Goal: Communication & Community: Participate in discussion

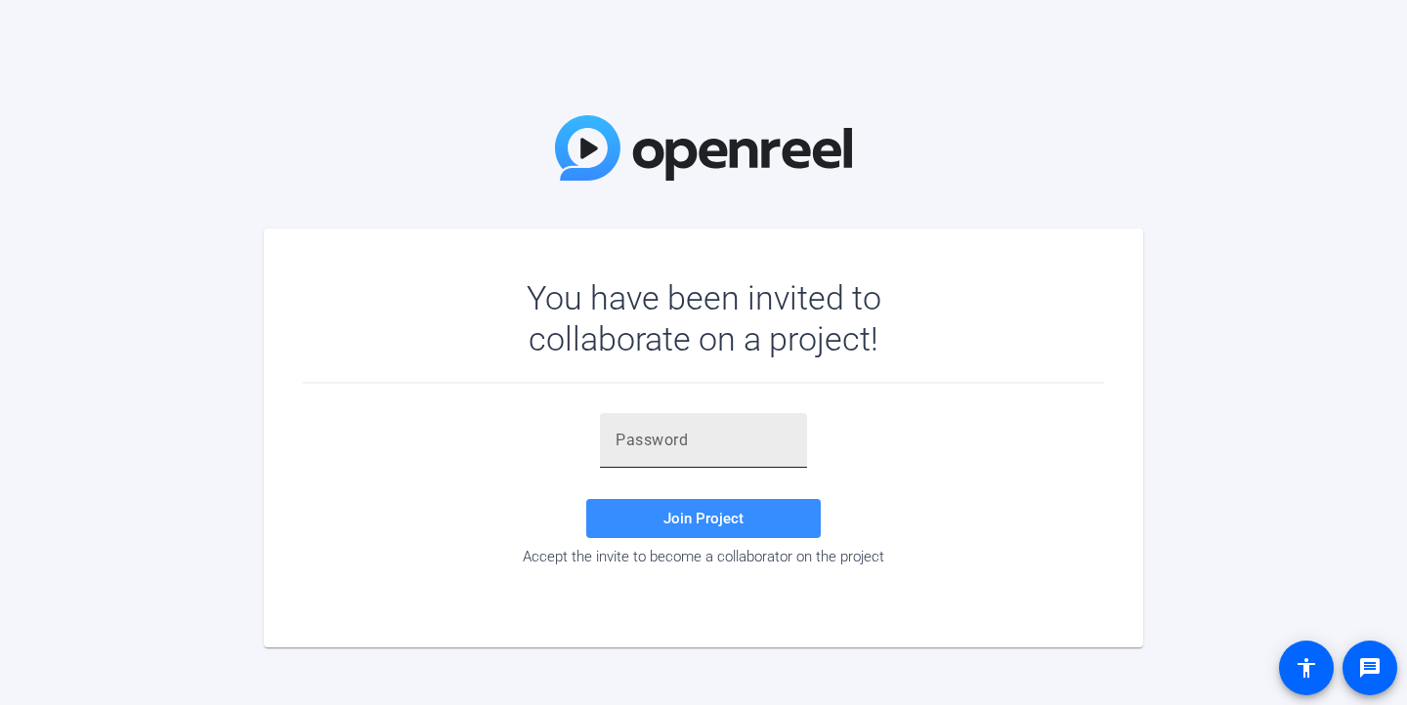
click at [642, 452] on div at bounding box center [703, 440] width 176 height 55
paste input "jd4yBZ"
type input "jd4yBZ"
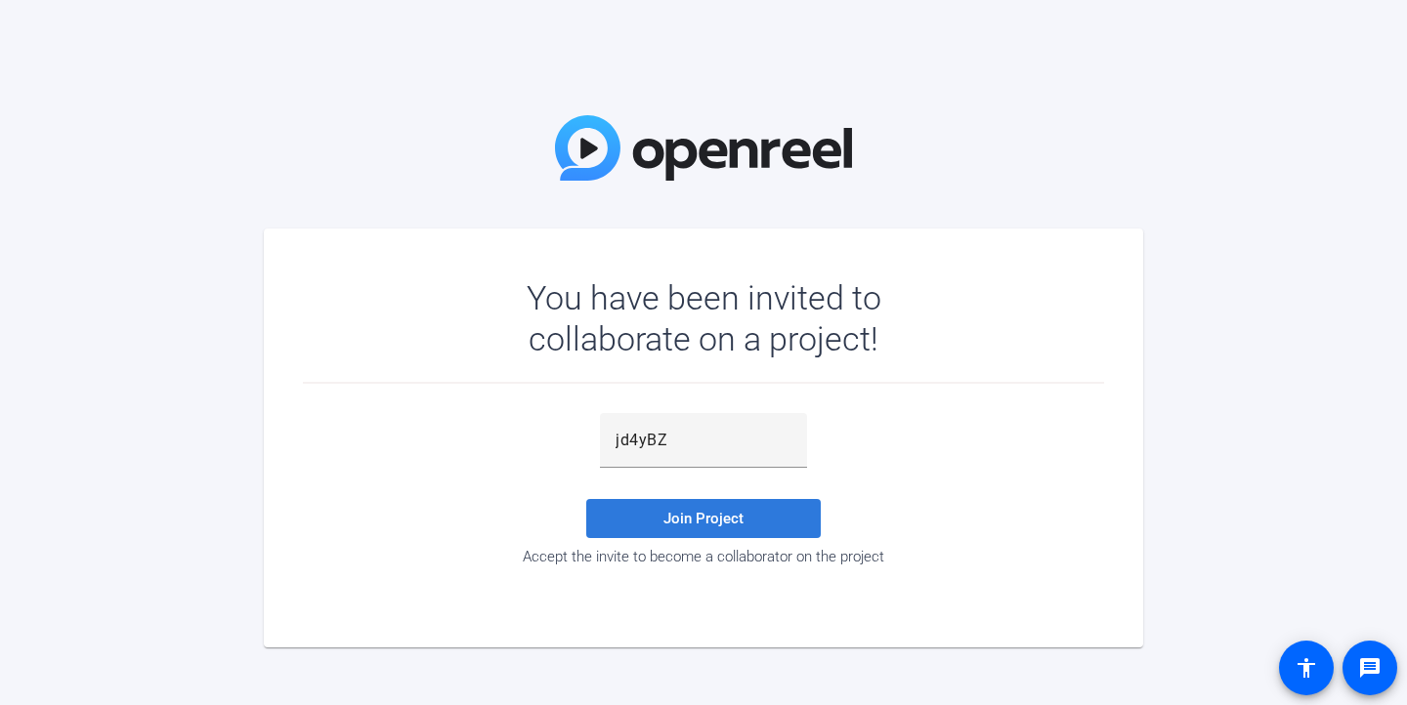
click at [686, 511] on span "Join Project" at bounding box center [703, 519] width 80 height 18
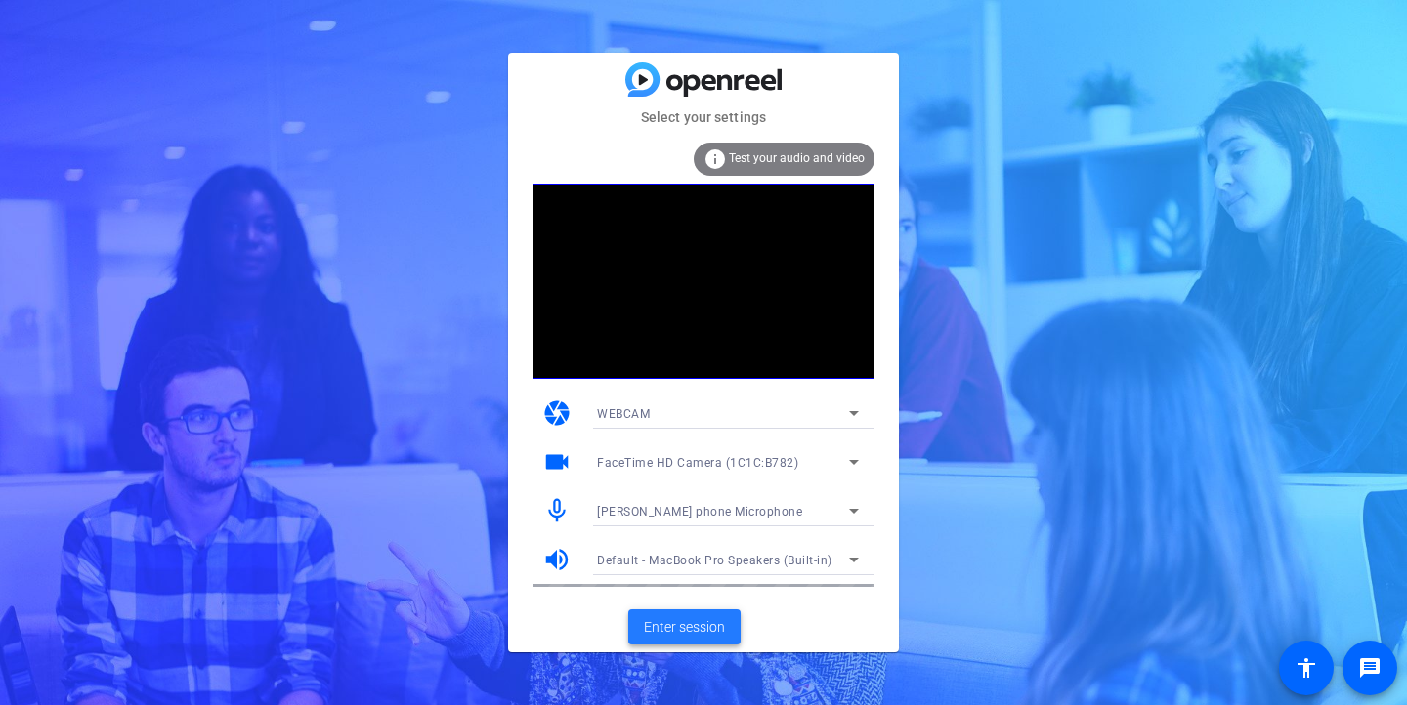
click at [687, 624] on span "Enter session" at bounding box center [684, 627] width 81 height 21
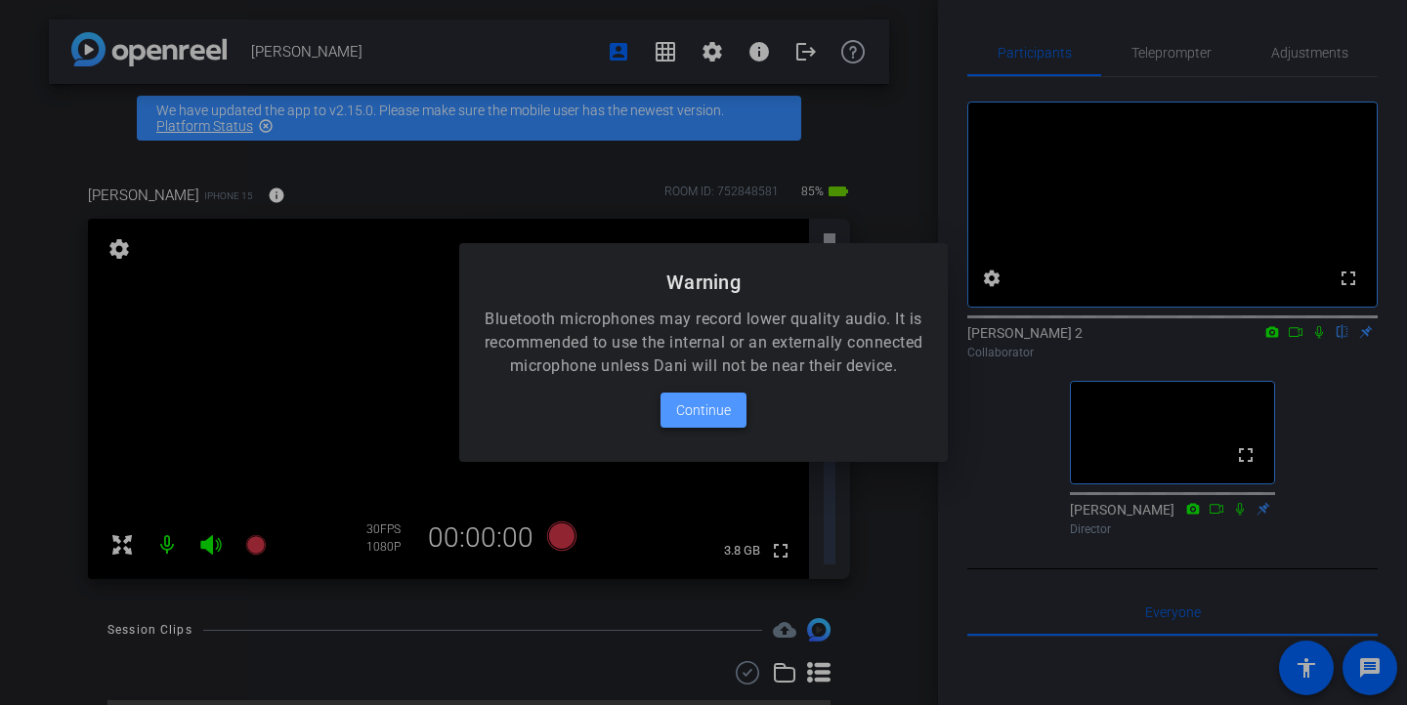
click at [716, 422] on span "Continue" at bounding box center [703, 410] width 55 height 23
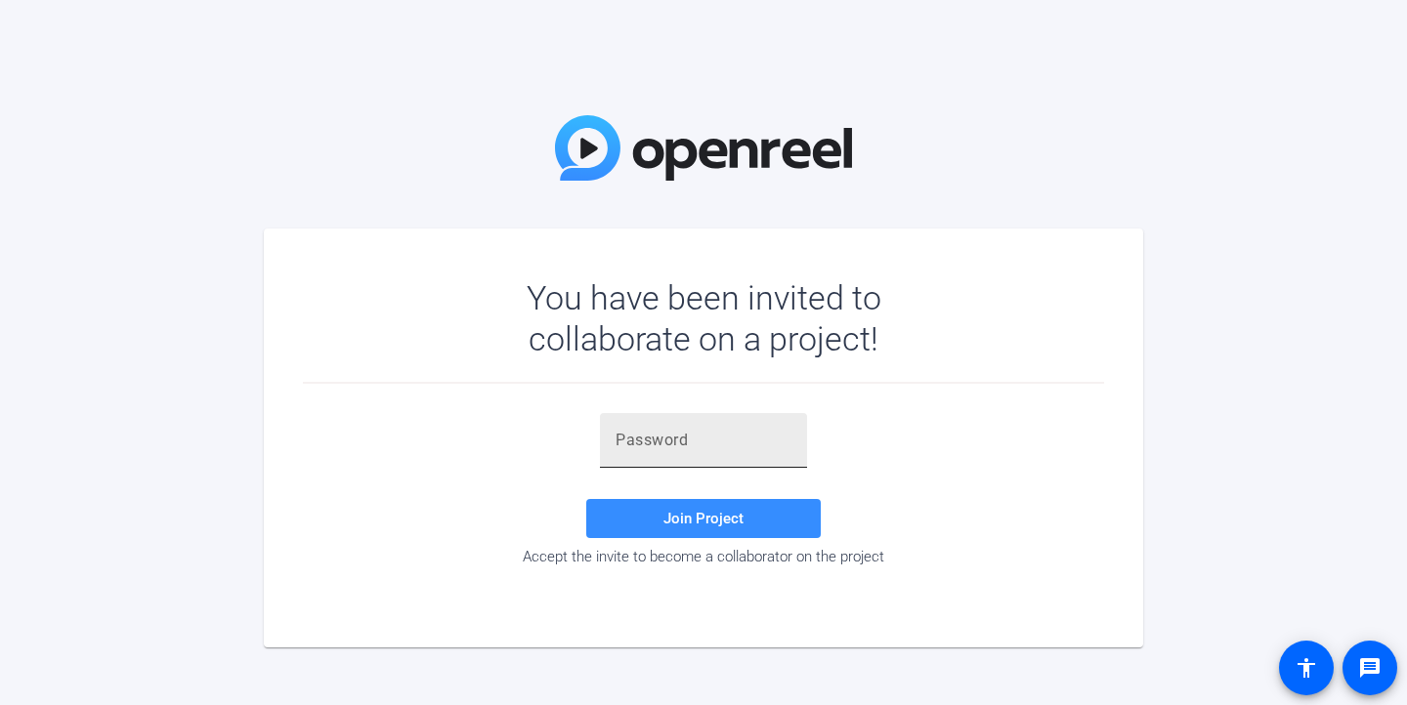
click at [657, 441] on input "text" at bounding box center [703, 440] width 176 height 23
paste input "jd4yBZ"
type input "jd4yBZ"
click at [741, 517] on span "Join Project" at bounding box center [703, 519] width 80 height 18
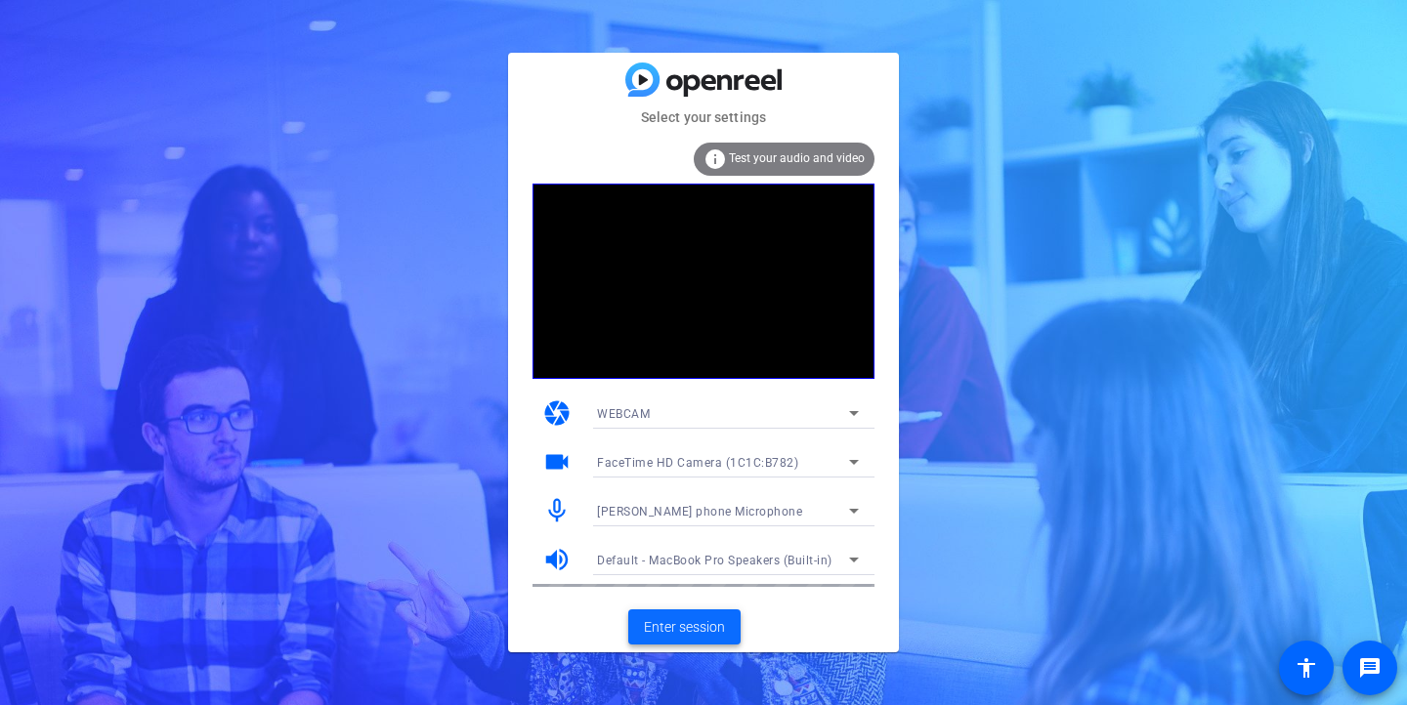
click at [685, 624] on span "Enter session" at bounding box center [684, 627] width 81 height 21
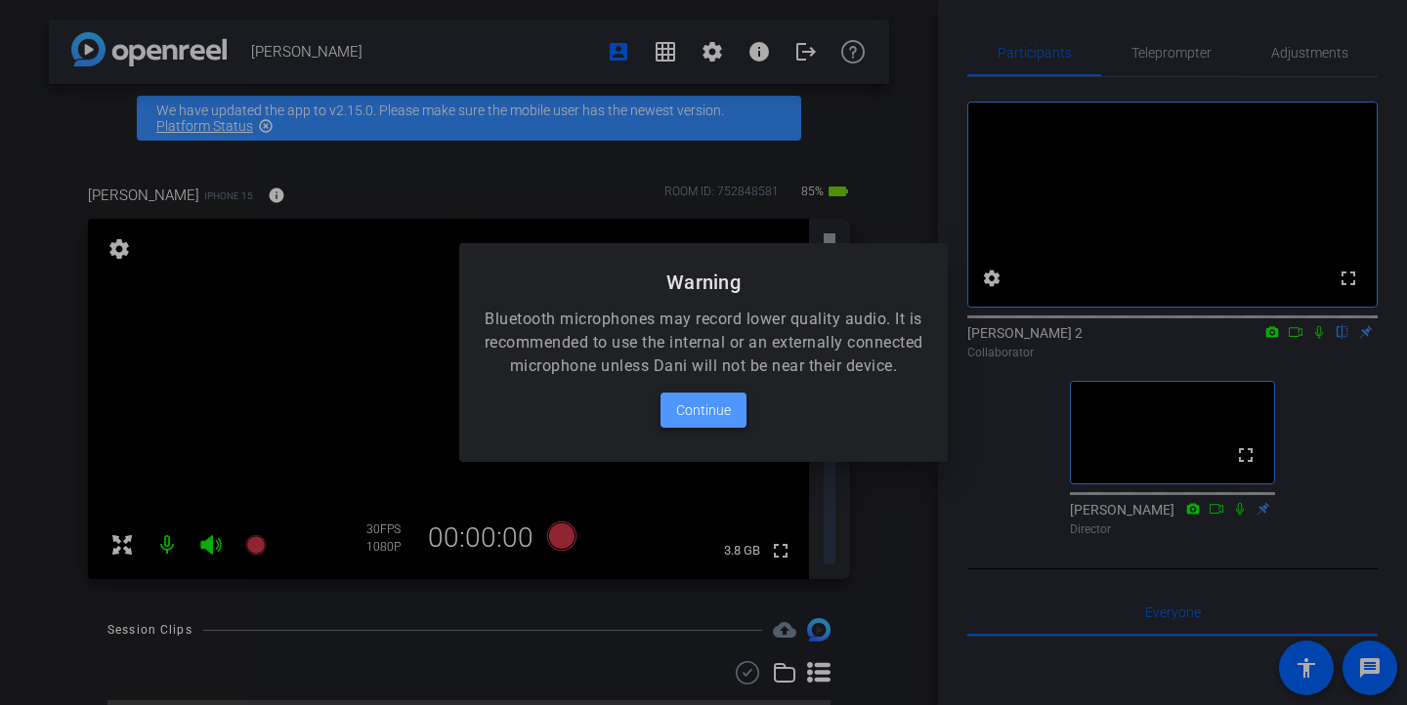
click at [701, 415] on span "Continue" at bounding box center [703, 410] width 55 height 23
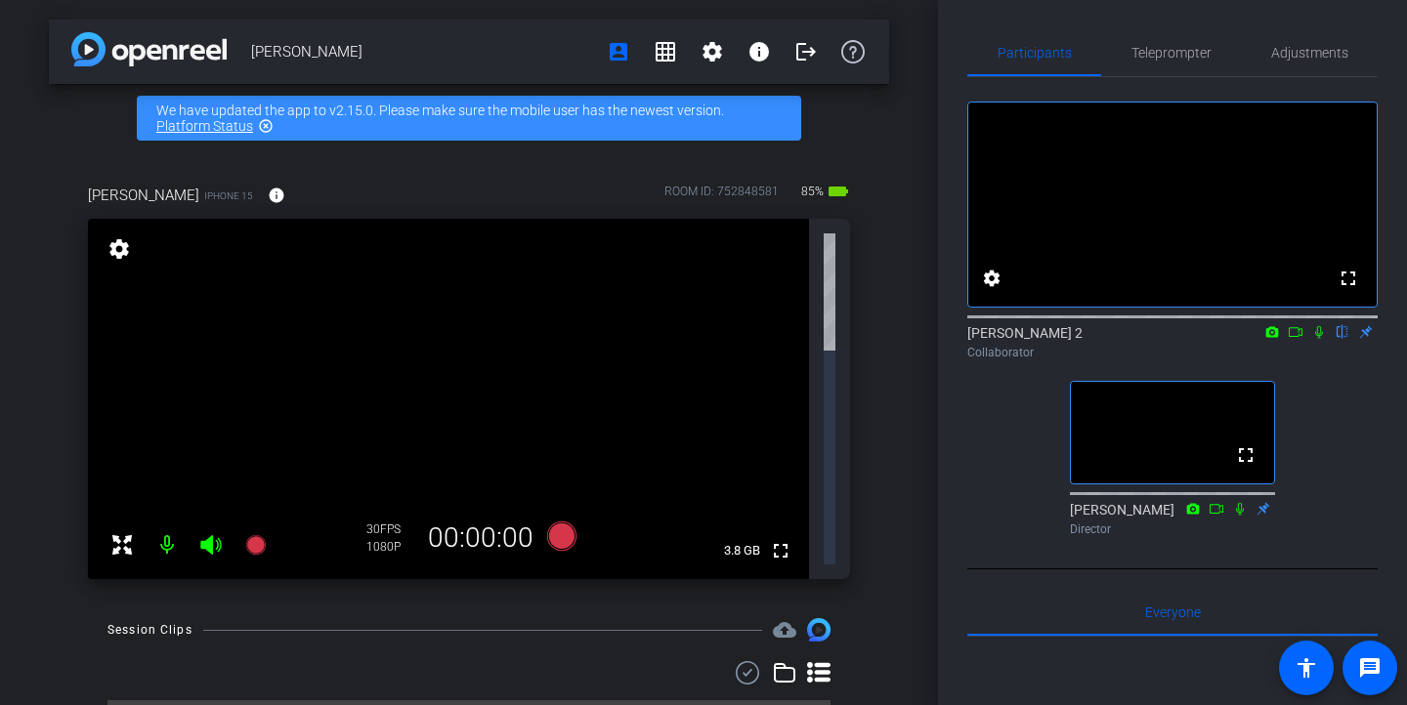
click at [1317, 339] on icon at bounding box center [1319, 332] width 8 height 13
click at [1317, 339] on icon at bounding box center [1319, 332] width 16 height 14
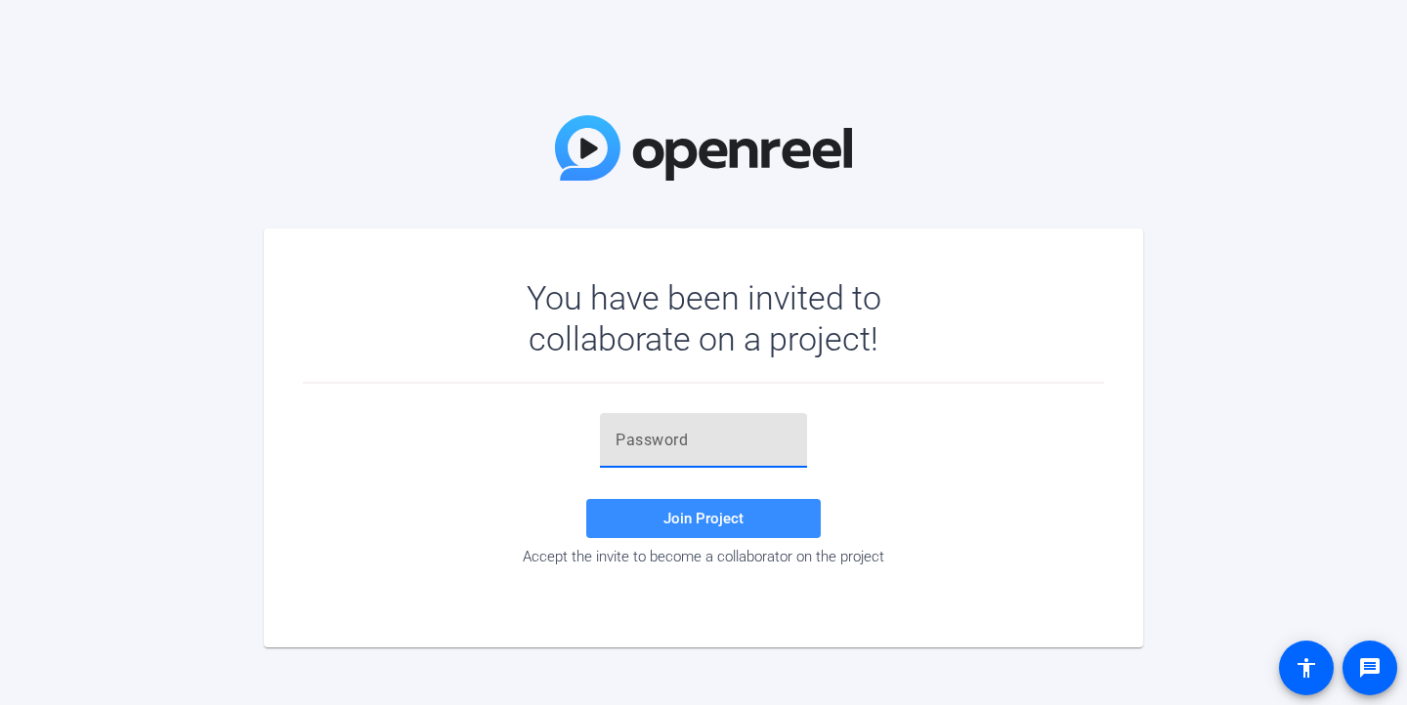
click at [696, 441] on input "text" at bounding box center [703, 440] width 176 height 23
paste input "gwfH2."
type input "gwfH2."
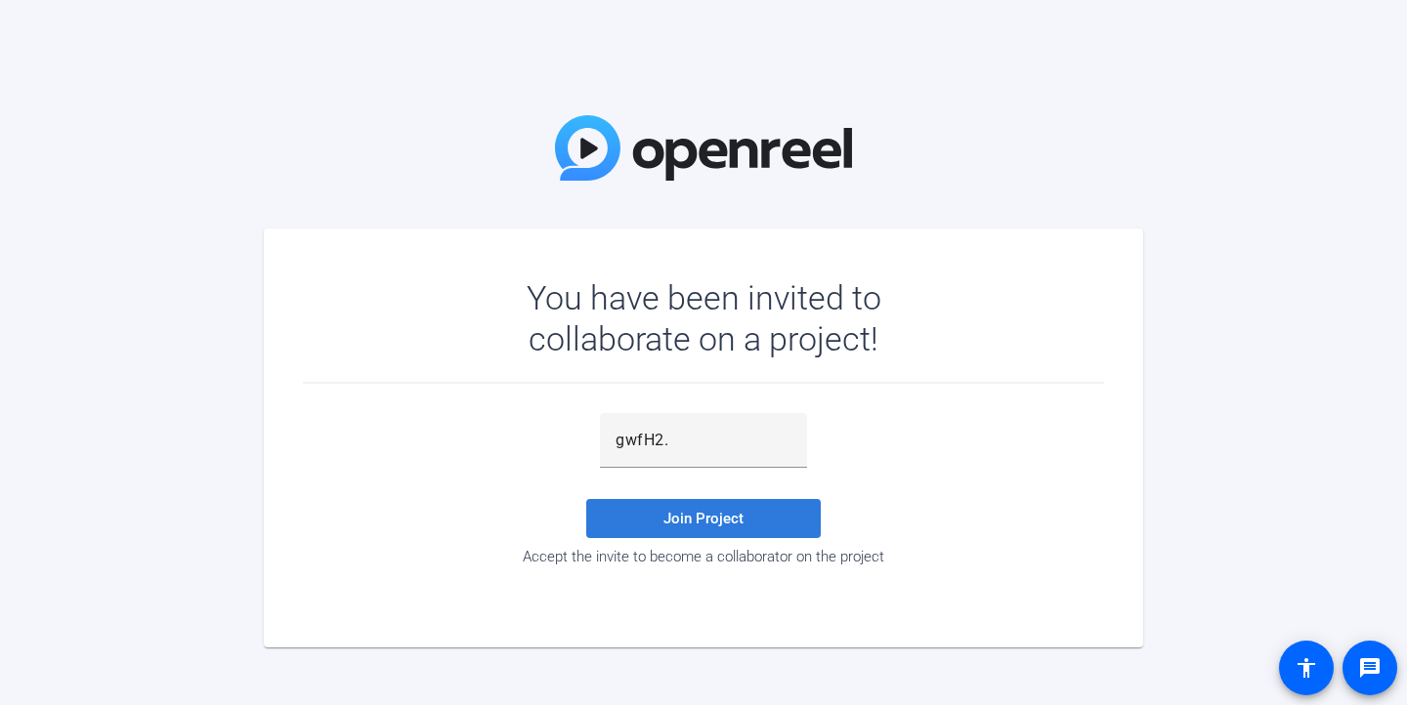
click at [695, 523] on span "Join Project" at bounding box center [703, 519] width 80 height 18
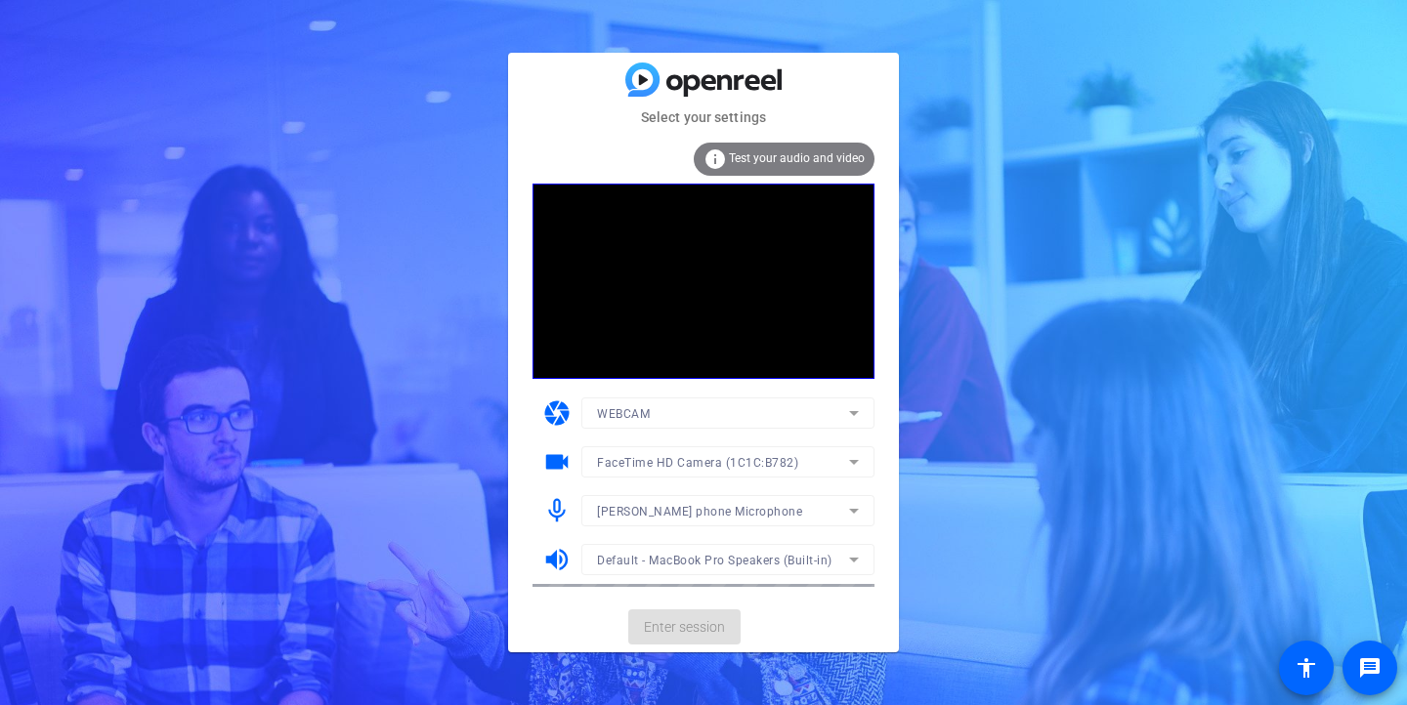
click at [804, 160] on span "Test your audio and video" at bounding box center [797, 158] width 136 height 14
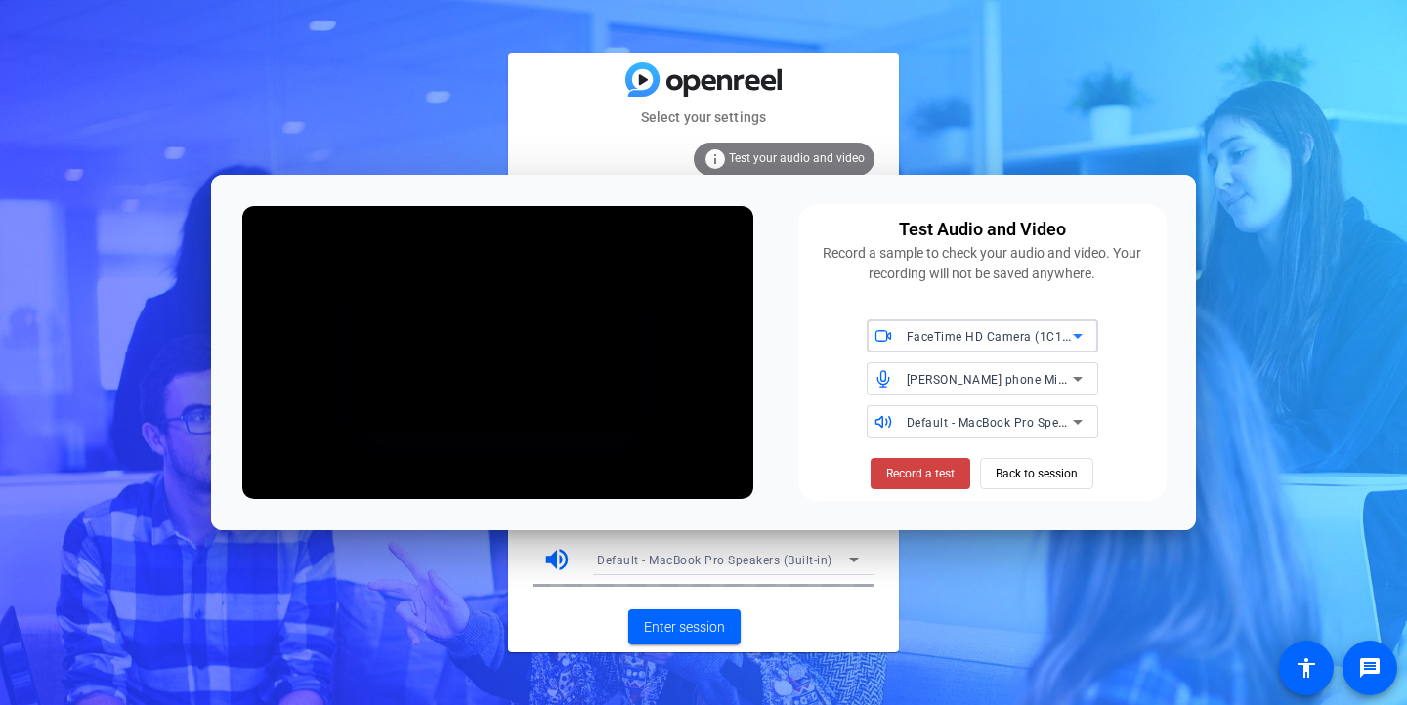
click at [947, 382] on span "[PERSON_NAME] phone Microphone" at bounding box center [1008, 379] width 205 height 16
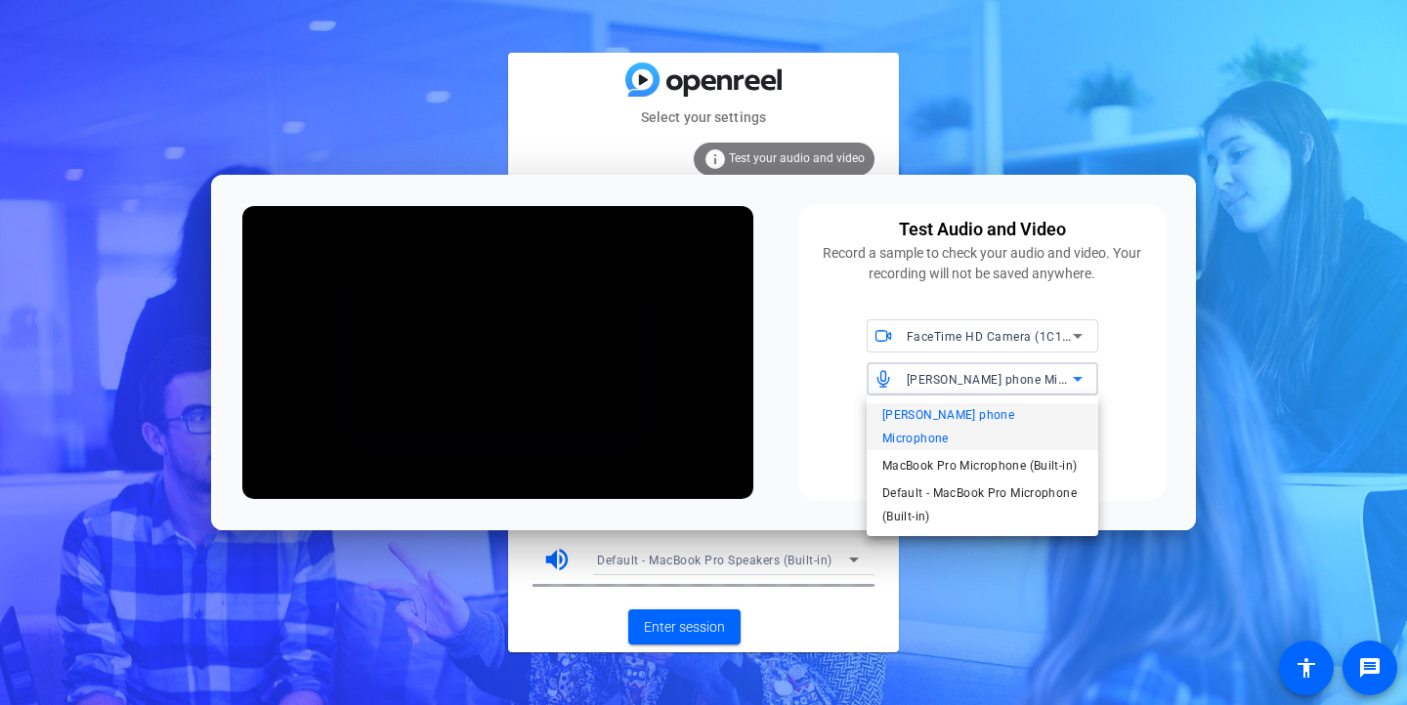
click at [1156, 355] on div at bounding box center [703, 352] width 1407 height 705
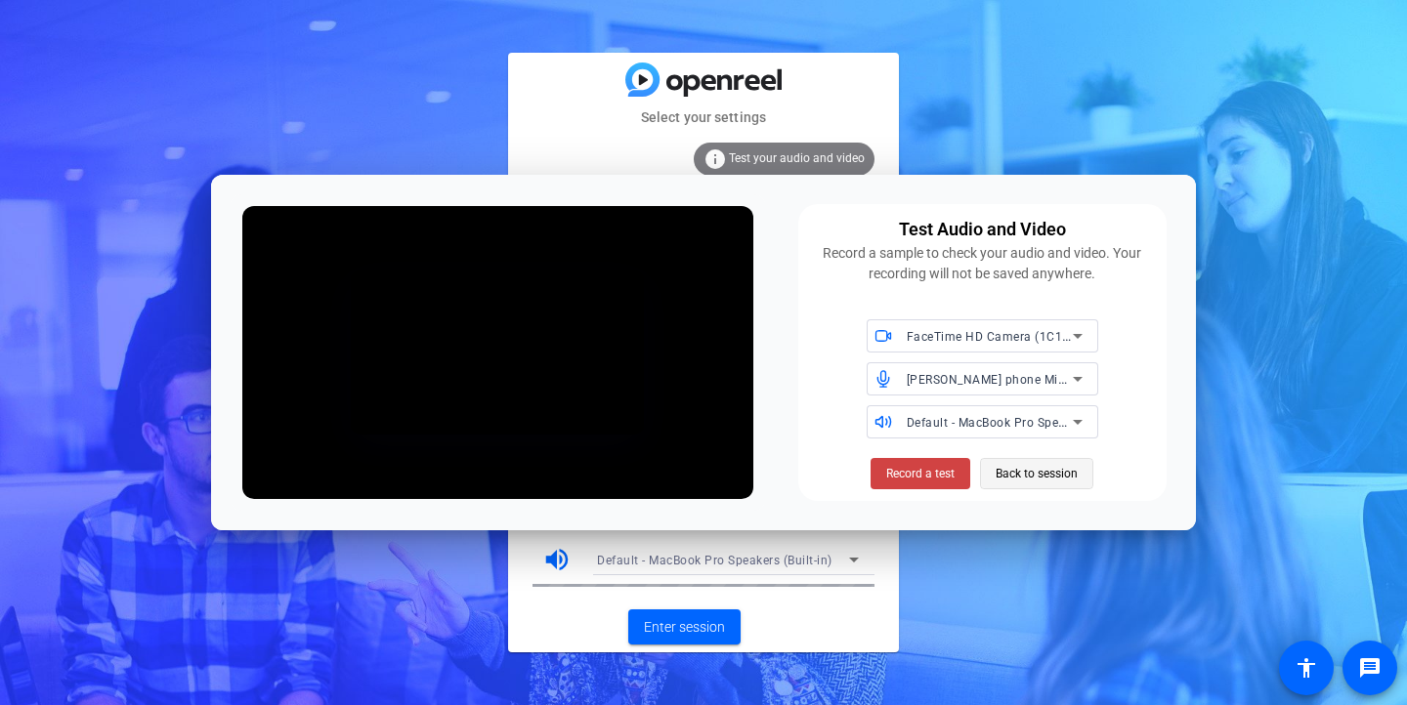
click at [1030, 470] on span "Back to session" at bounding box center [1036, 473] width 82 height 37
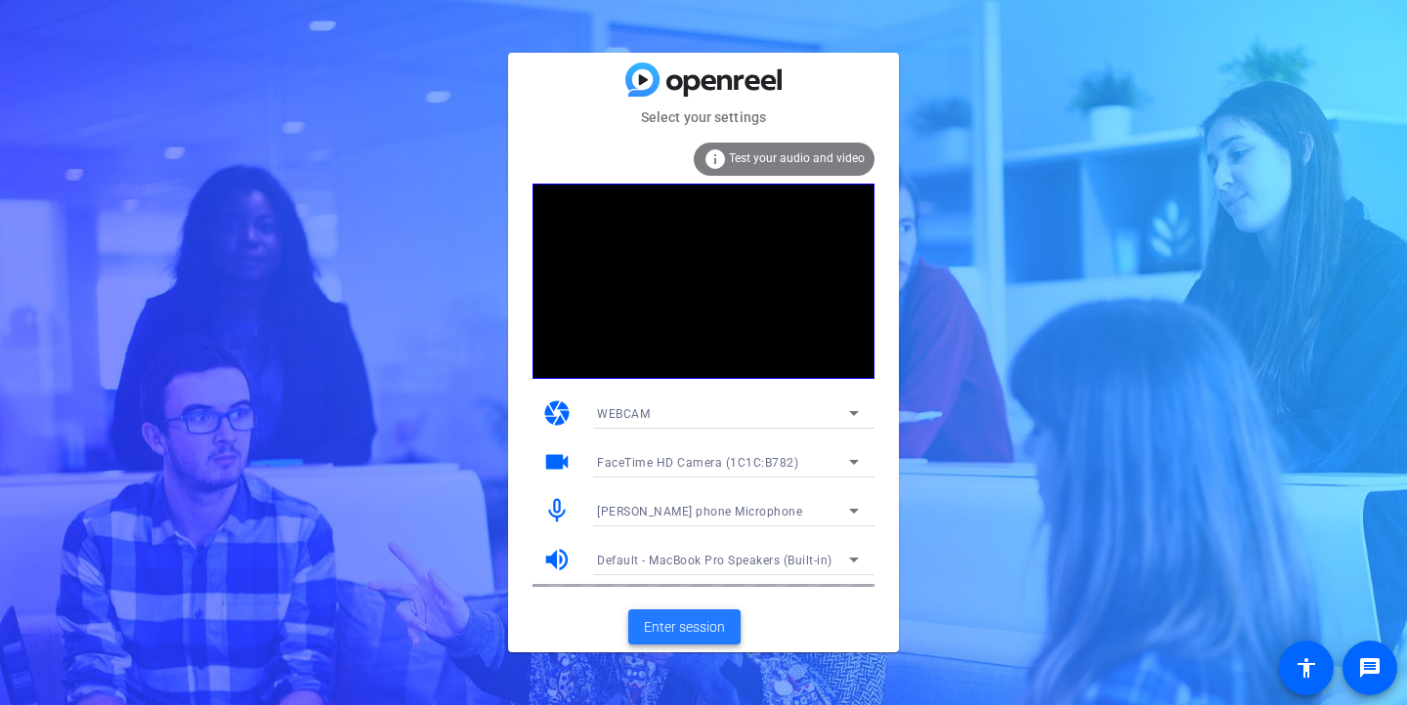
click at [675, 622] on span "Enter session" at bounding box center [684, 627] width 81 height 21
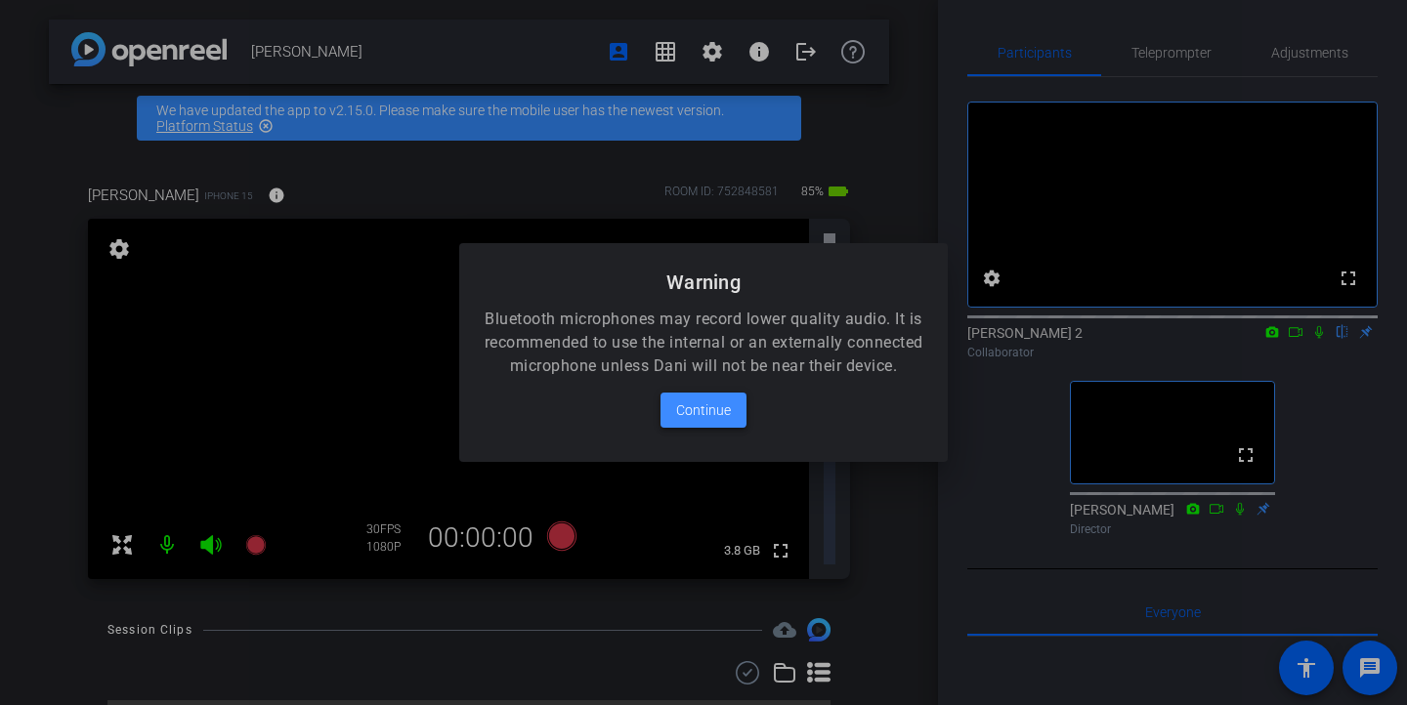
click at [690, 422] on span "Continue" at bounding box center [703, 410] width 55 height 23
click at [380, 567] on div at bounding box center [703, 352] width 1407 height 705
